Goal: Task Accomplishment & Management: Manage account settings

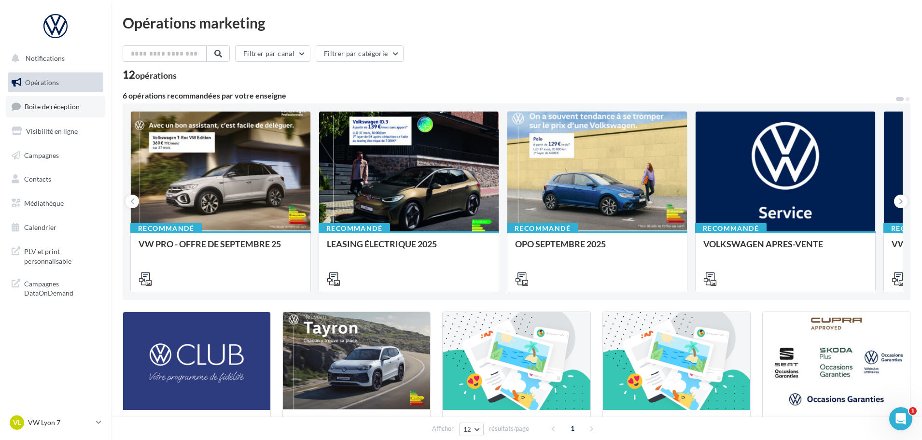
click at [73, 108] on span "Boîte de réception" at bounding box center [52, 106] width 55 height 8
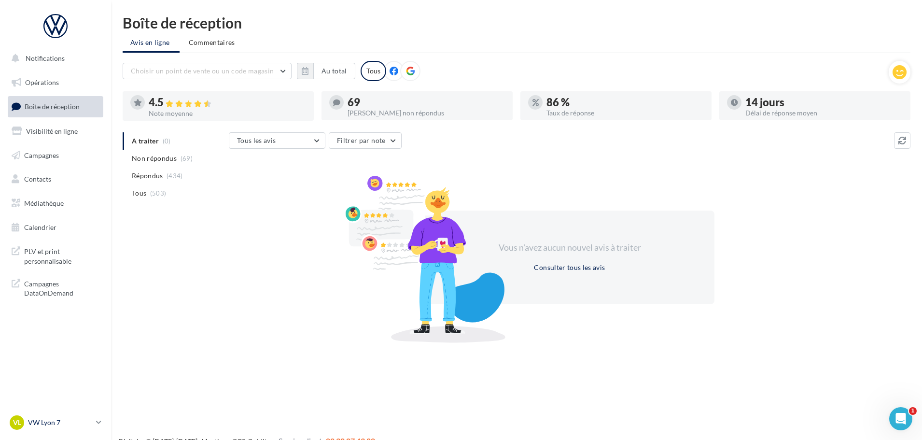
click at [90, 422] on p "VW Lyon 7" at bounding box center [60, 422] width 64 height 10
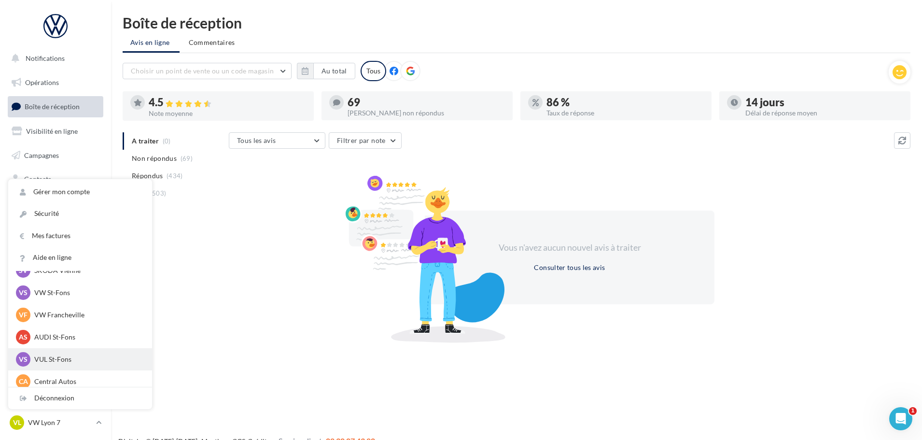
scroll to position [85, 0]
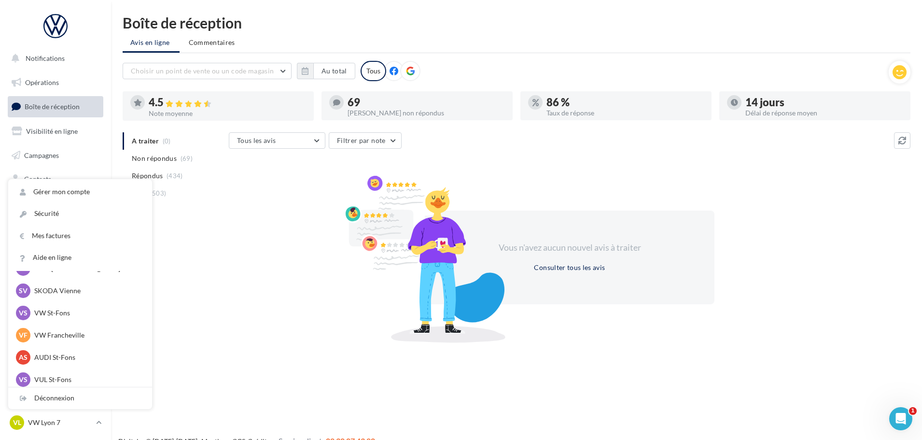
click at [268, 276] on div "Vous n'avez aucun nouvel avis à traiter Consulter tous les avis" at bounding box center [569, 256] width 681 height 155
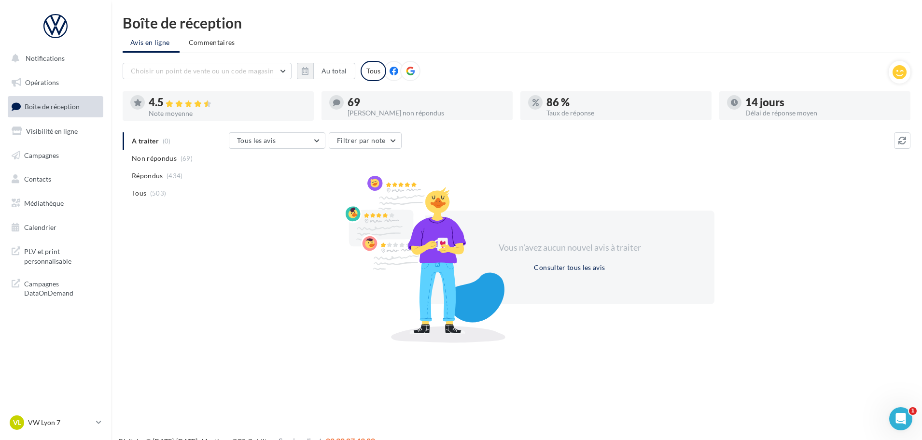
click at [41, 431] on div "VL VW Lyon 7 vw-lyo-gru" at bounding box center [56, 422] width 96 height 19
click at [41, 414] on link "VL VW Lyon 7 vw-lyo-gru" at bounding box center [56, 422] width 96 height 18
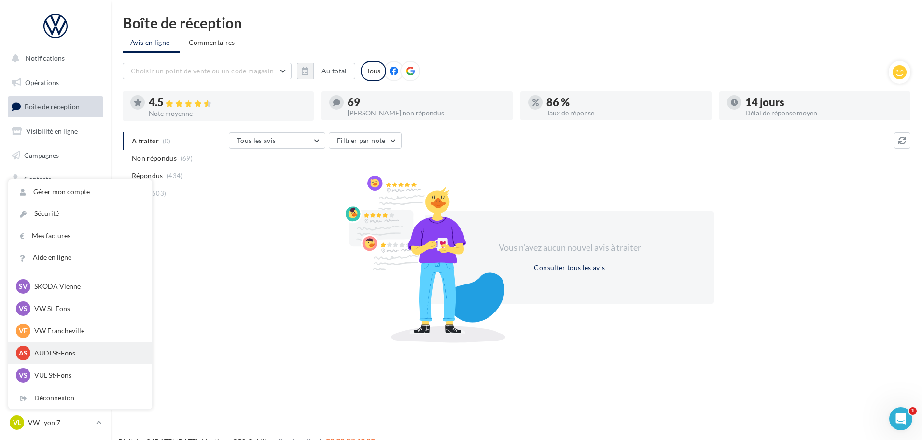
scroll to position [96, 0]
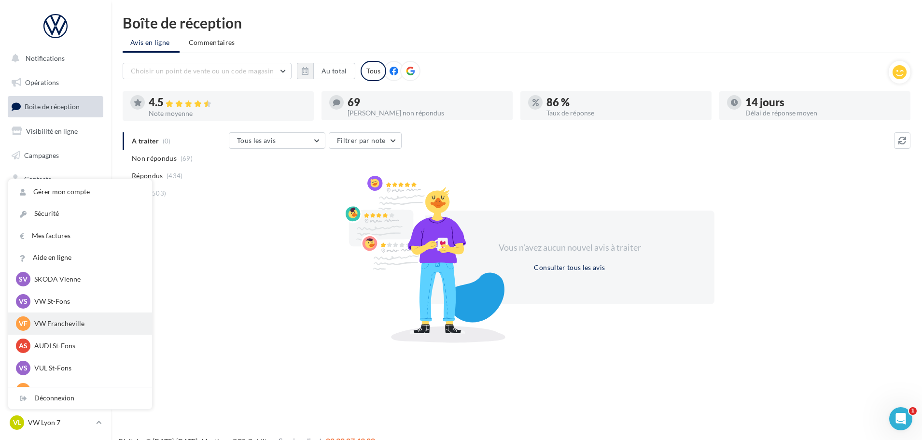
click at [72, 322] on p "VW Francheville" at bounding box center [87, 323] width 106 height 10
